Goal: Navigation & Orientation: Go to known website

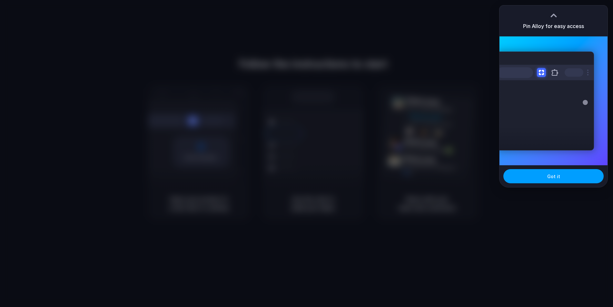
click at [556, 173] on span "Got it" at bounding box center [553, 176] width 13 height 7
